Goal: Find contact information: Find contact information

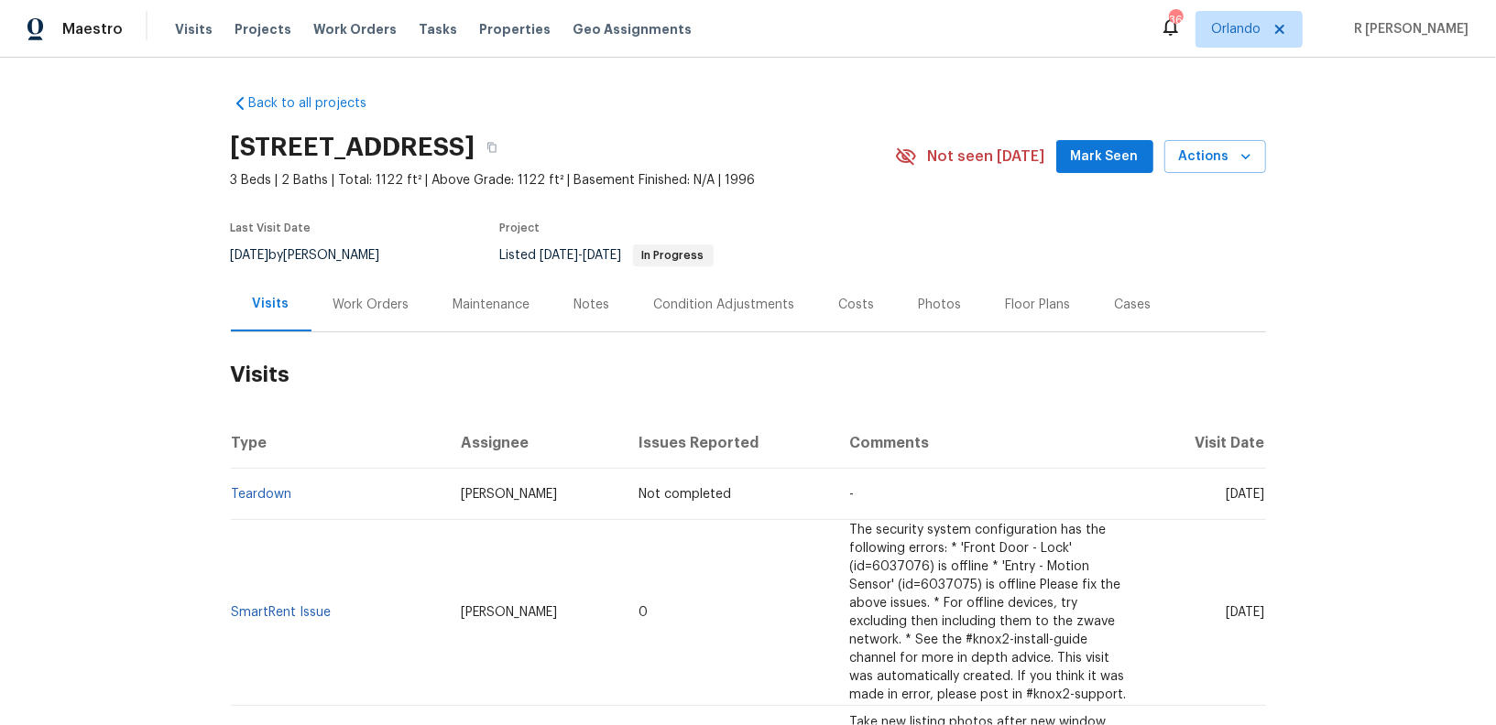
click at [361, 316] on div "Work Orders" at bounding box center [371, 305] width 120 height 54
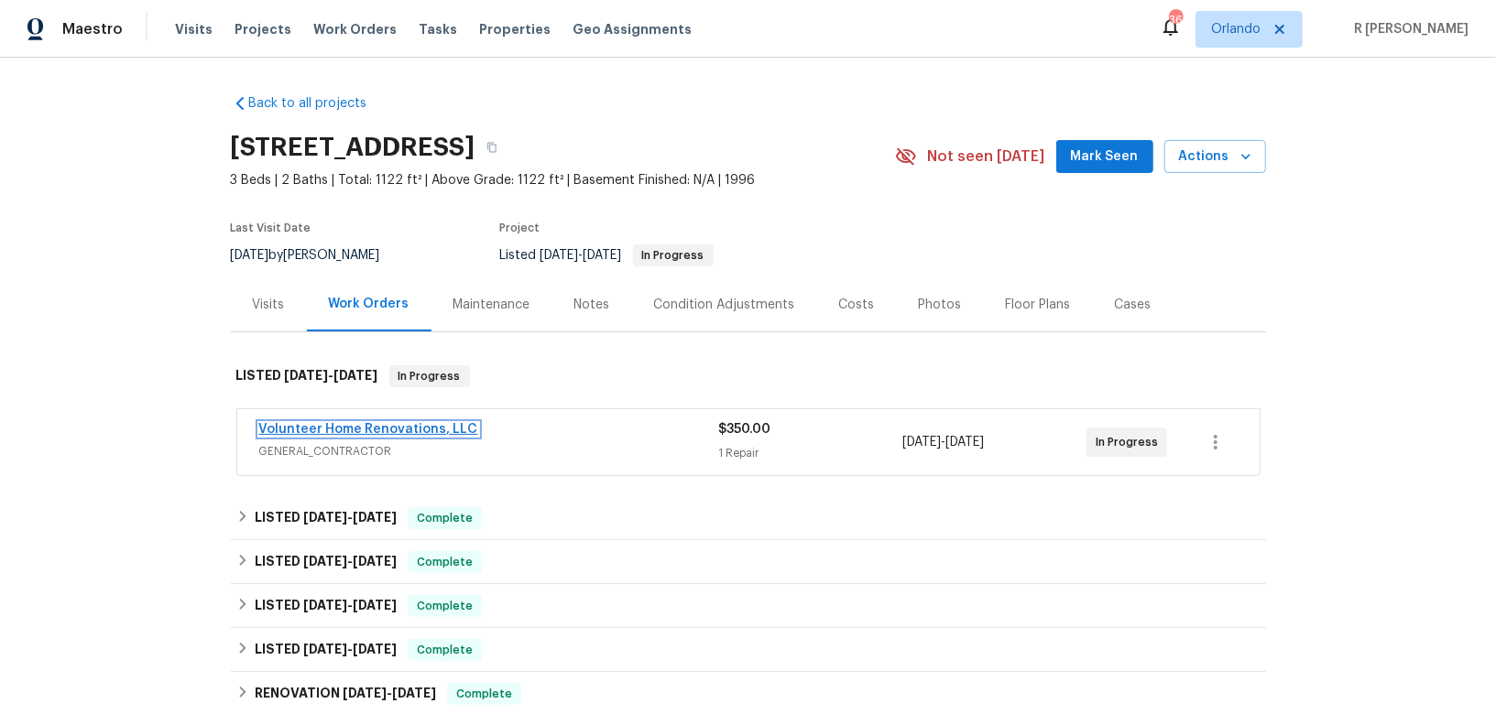
click at [329, 428] on link "Volunteer Home Renovations, LLC" at bounding box center [368, 429] width 219 height 13
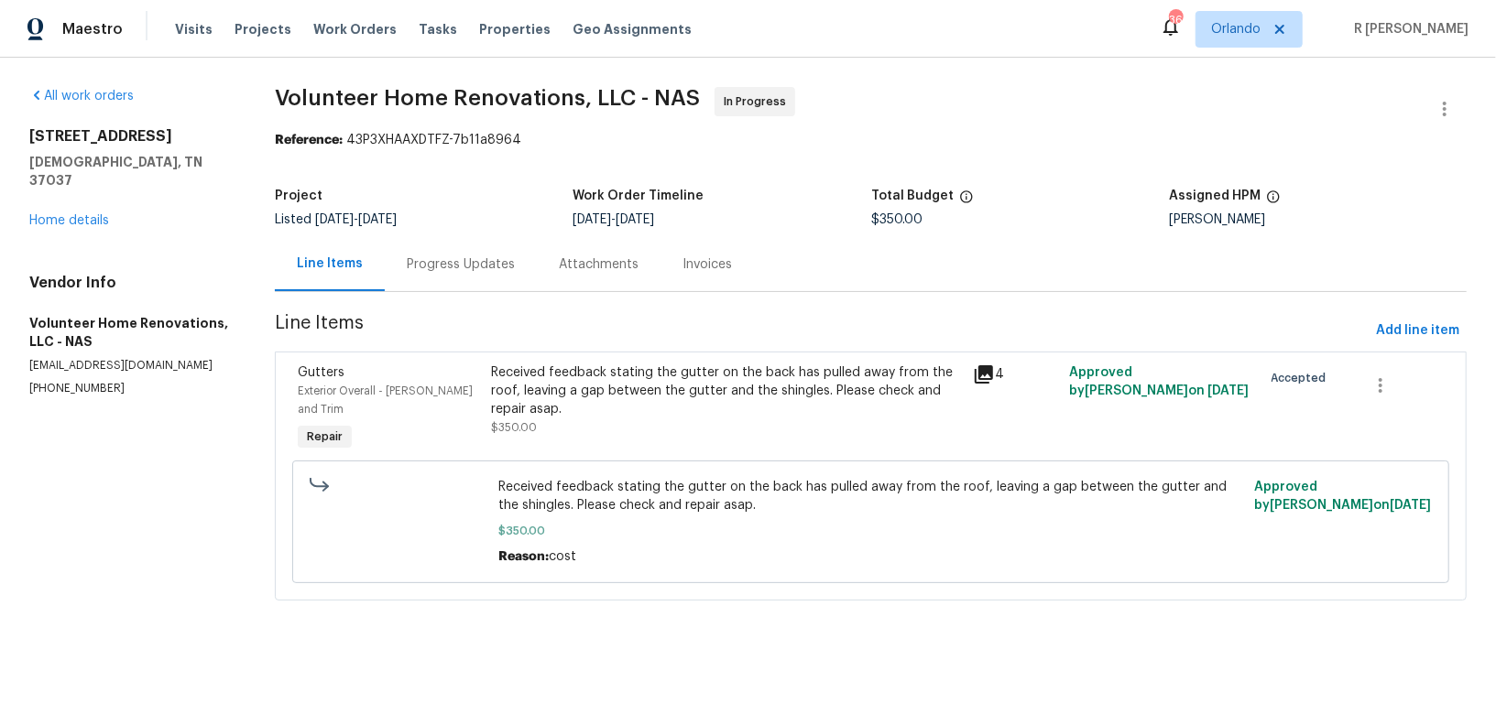
click at [428, 256] on div "Progress Updates" at bounding box center [461, 265] width 108 height 18
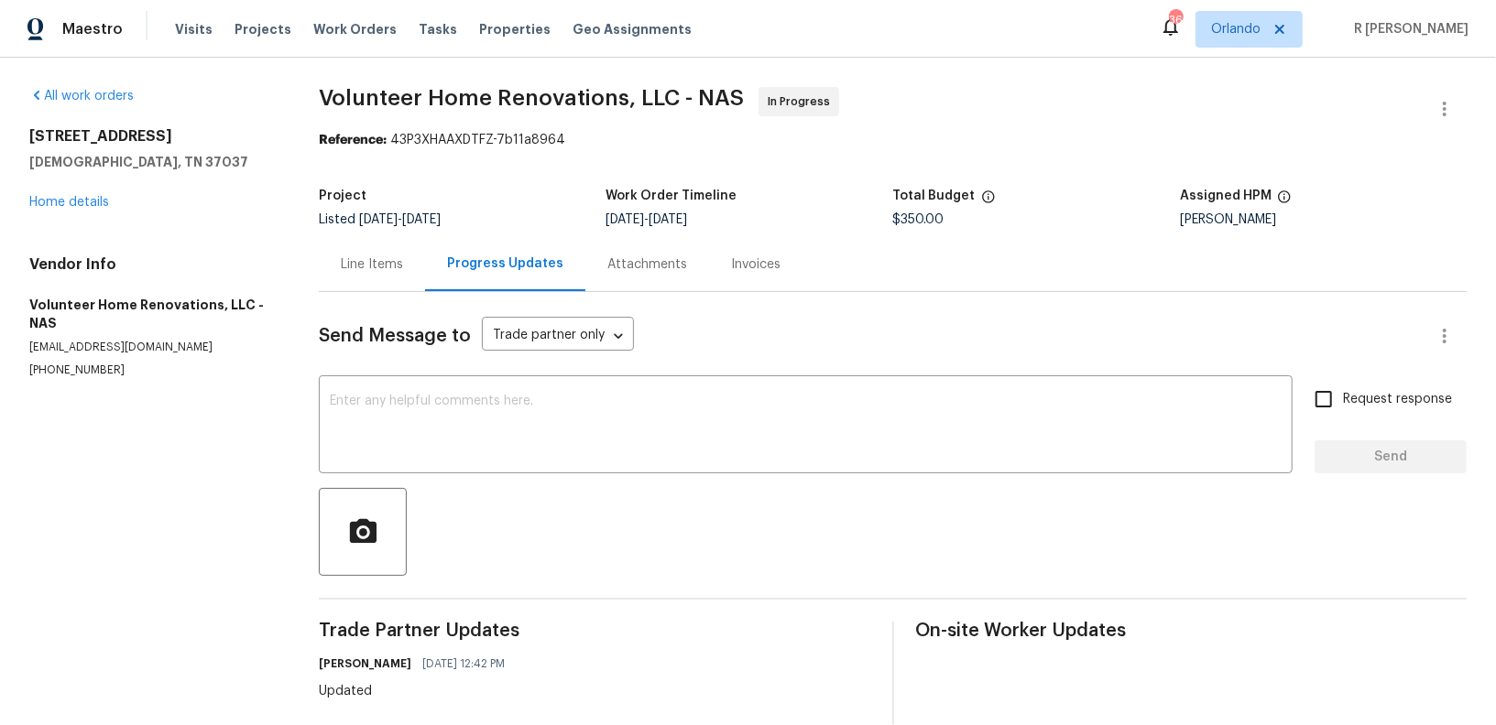
click at [71, 363] on p "(615) 983-2280" at bounding box center [151, 371] width 245 height 16
copy p "(615) 983-2280"
